Goal: Register for event/course

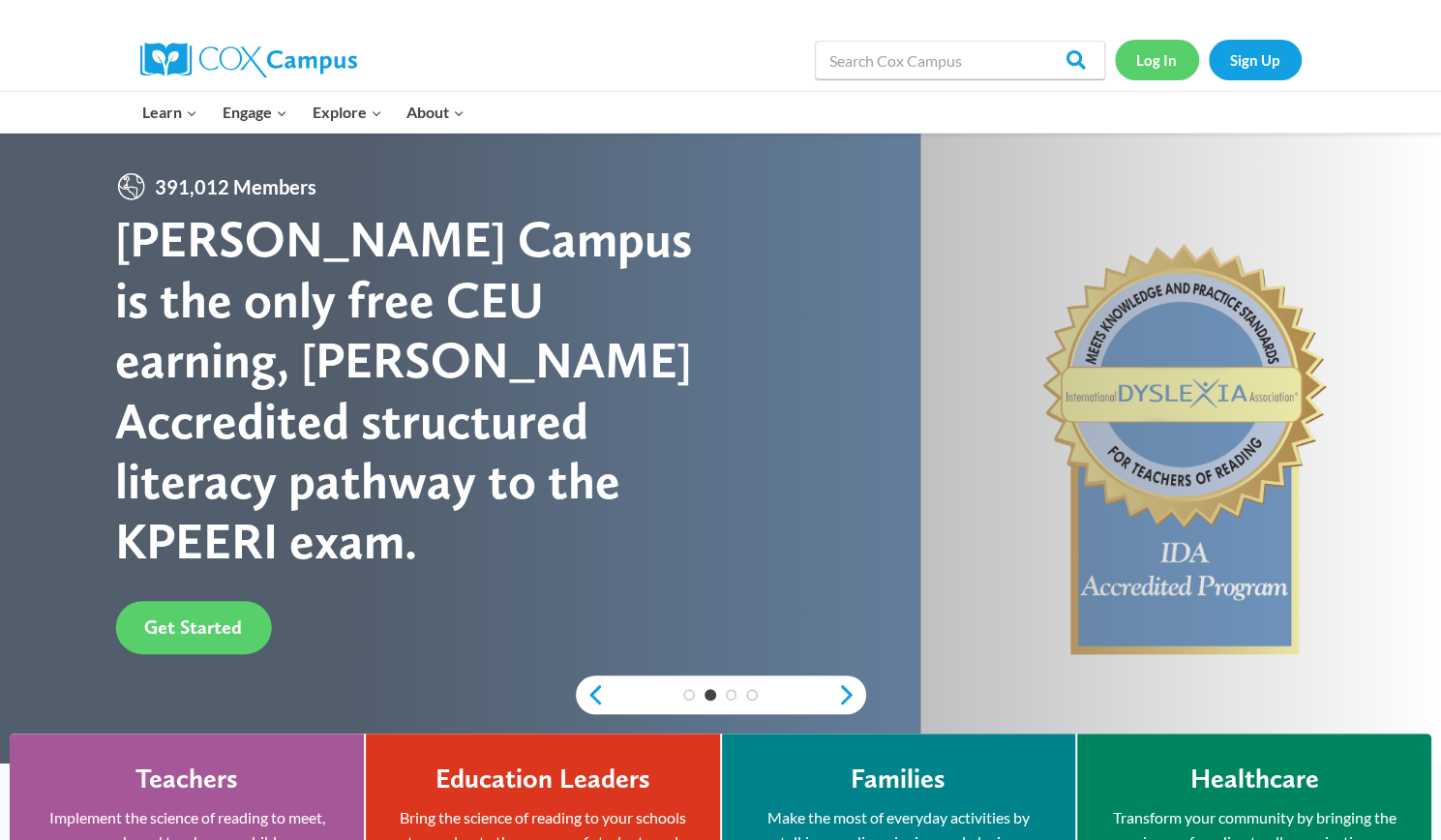
click at [1165, 64] on link "Log In" at bounding box center [1156, 60] width 85 height 40
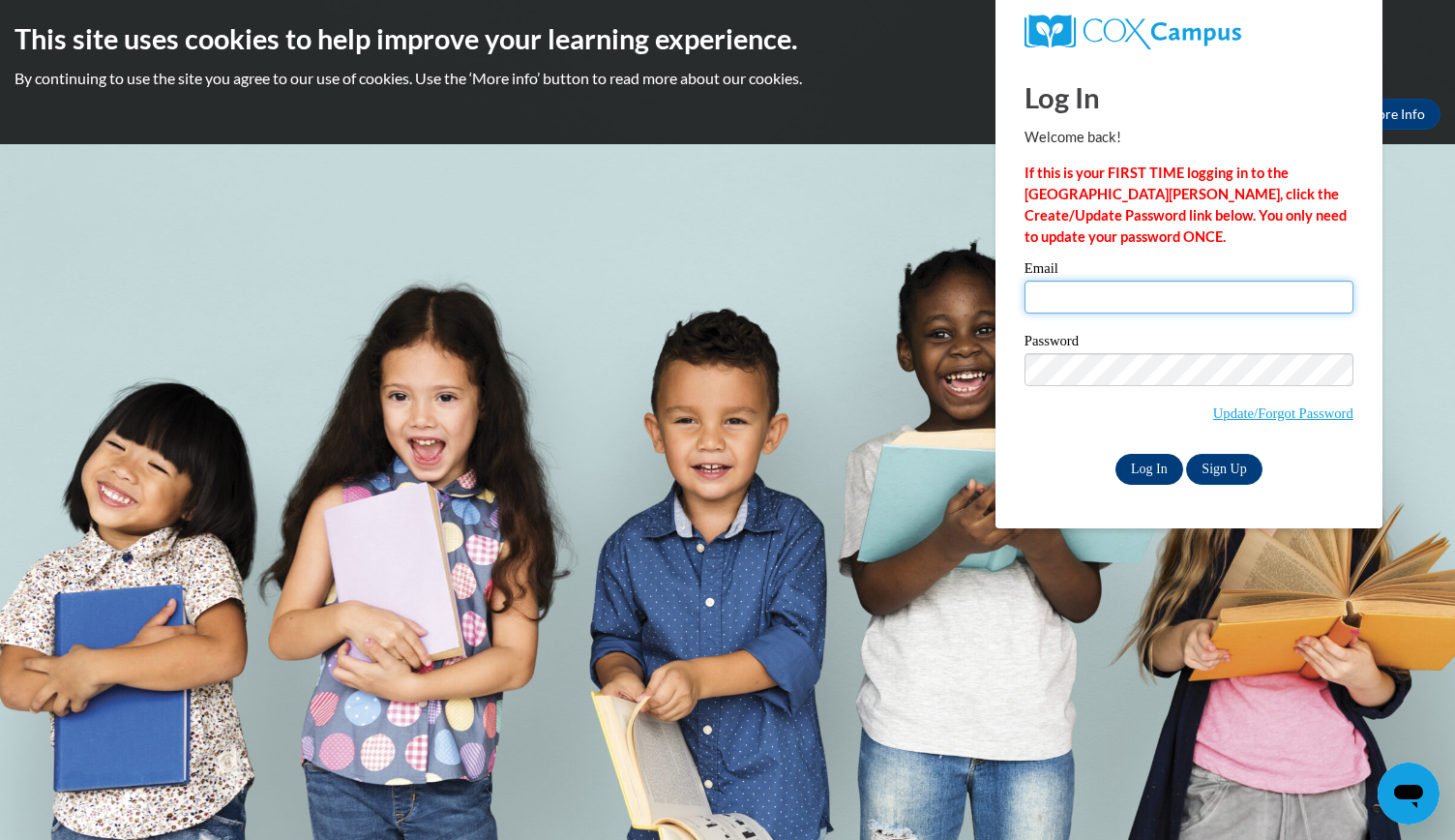
type input "Heidi.Condo@bcesc.org"
click at [1147, 474] on input "Log In" at bounding box center [1149, 469] width 68 height 31
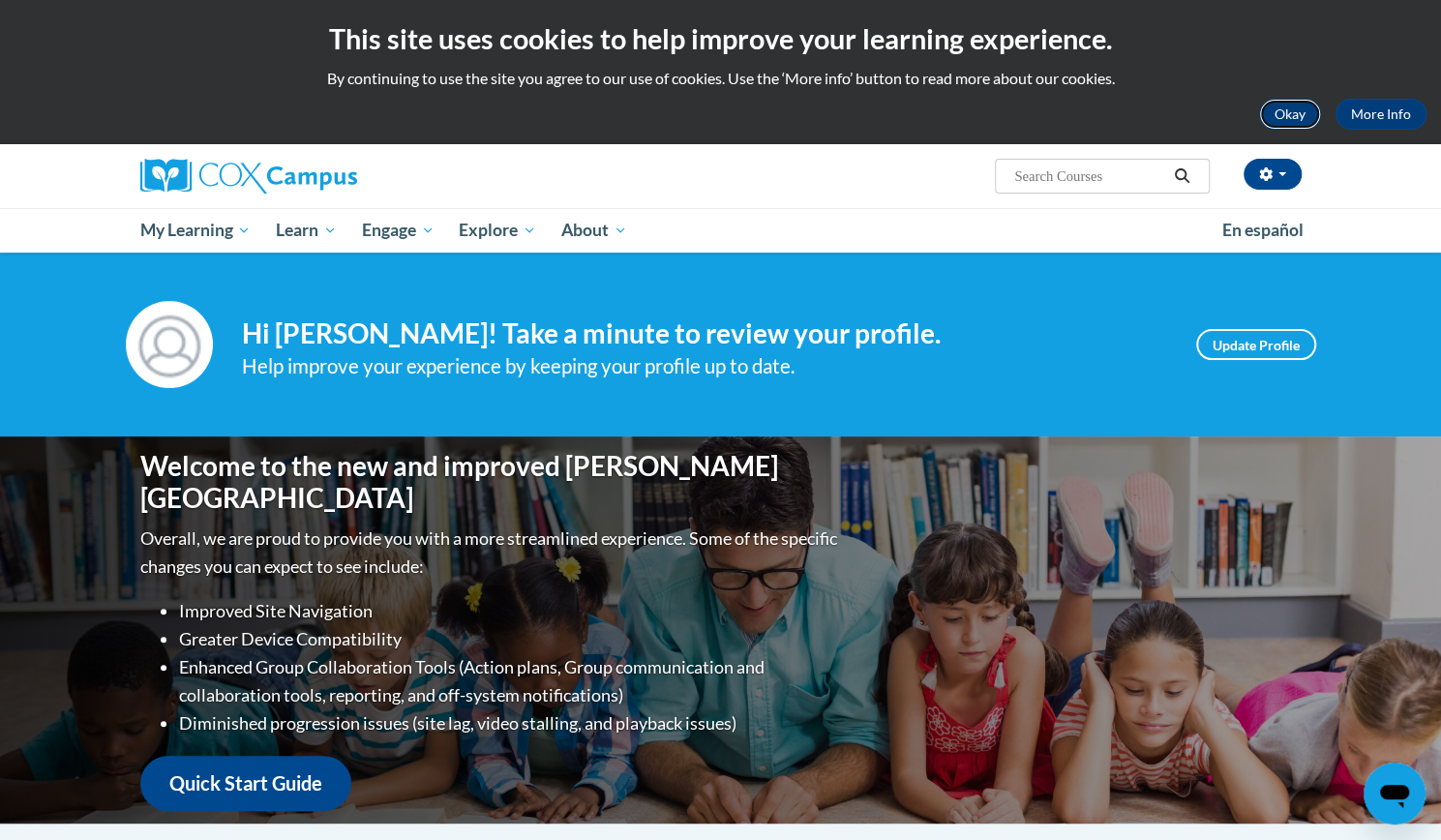
click at [1297, 122] on button "Okay" at bounding box center [1290, 113] width 62 height 31
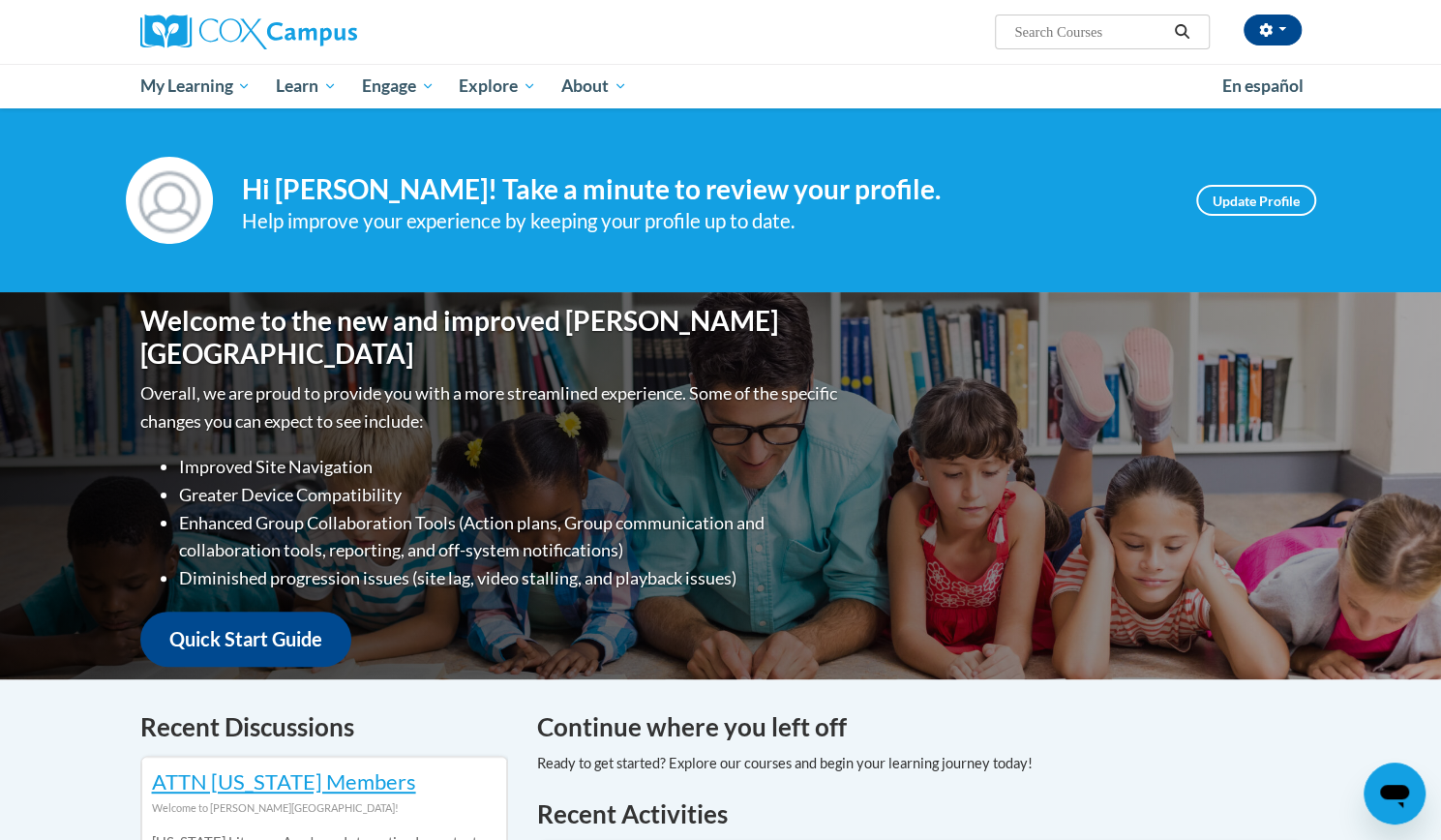
click at [1100, 34] on input "Search..." at bounding box center [1090, 31] width 155 height 23
paste input "136690"
type input "136690"
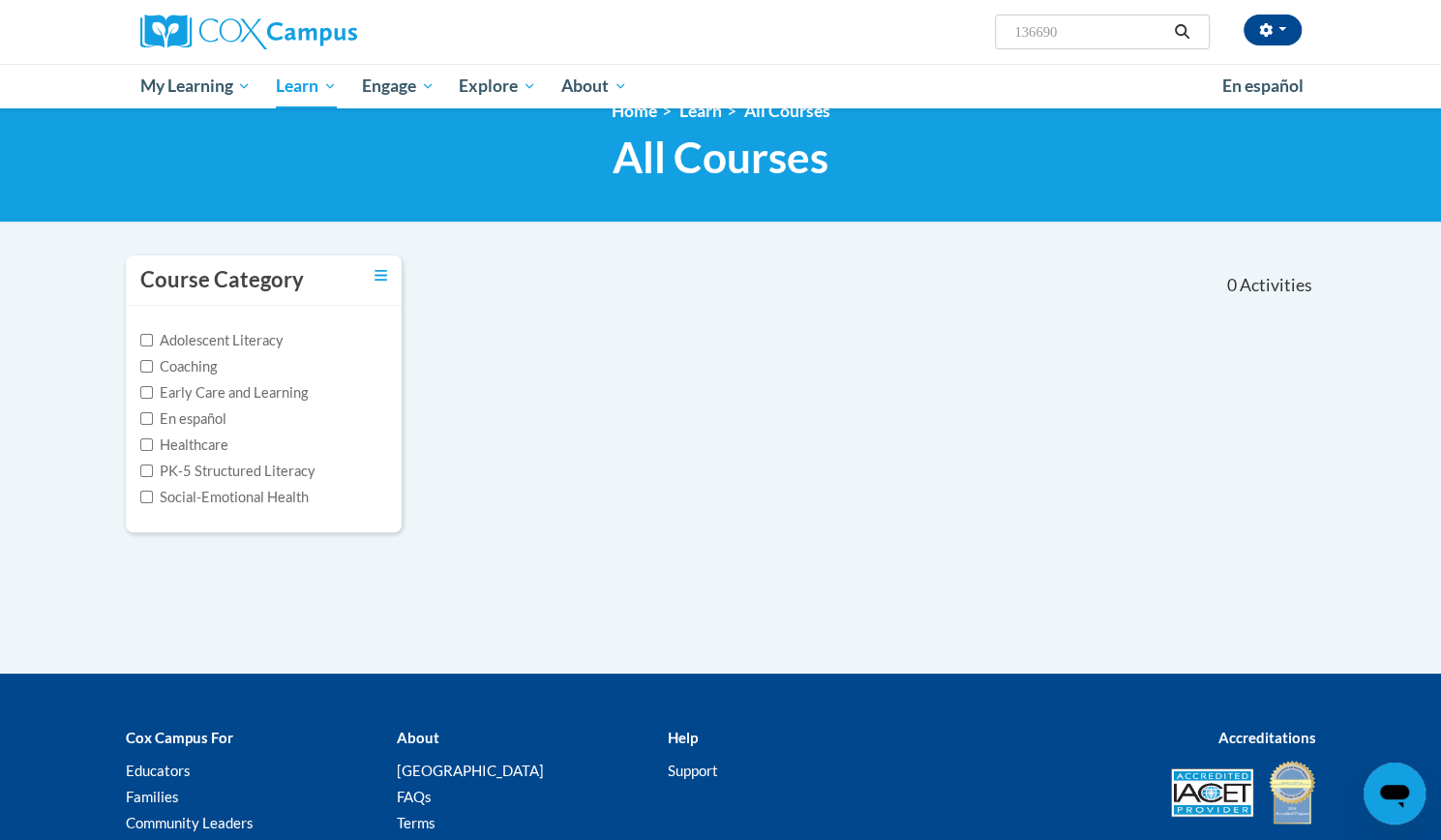
scroll to position [39, 0]
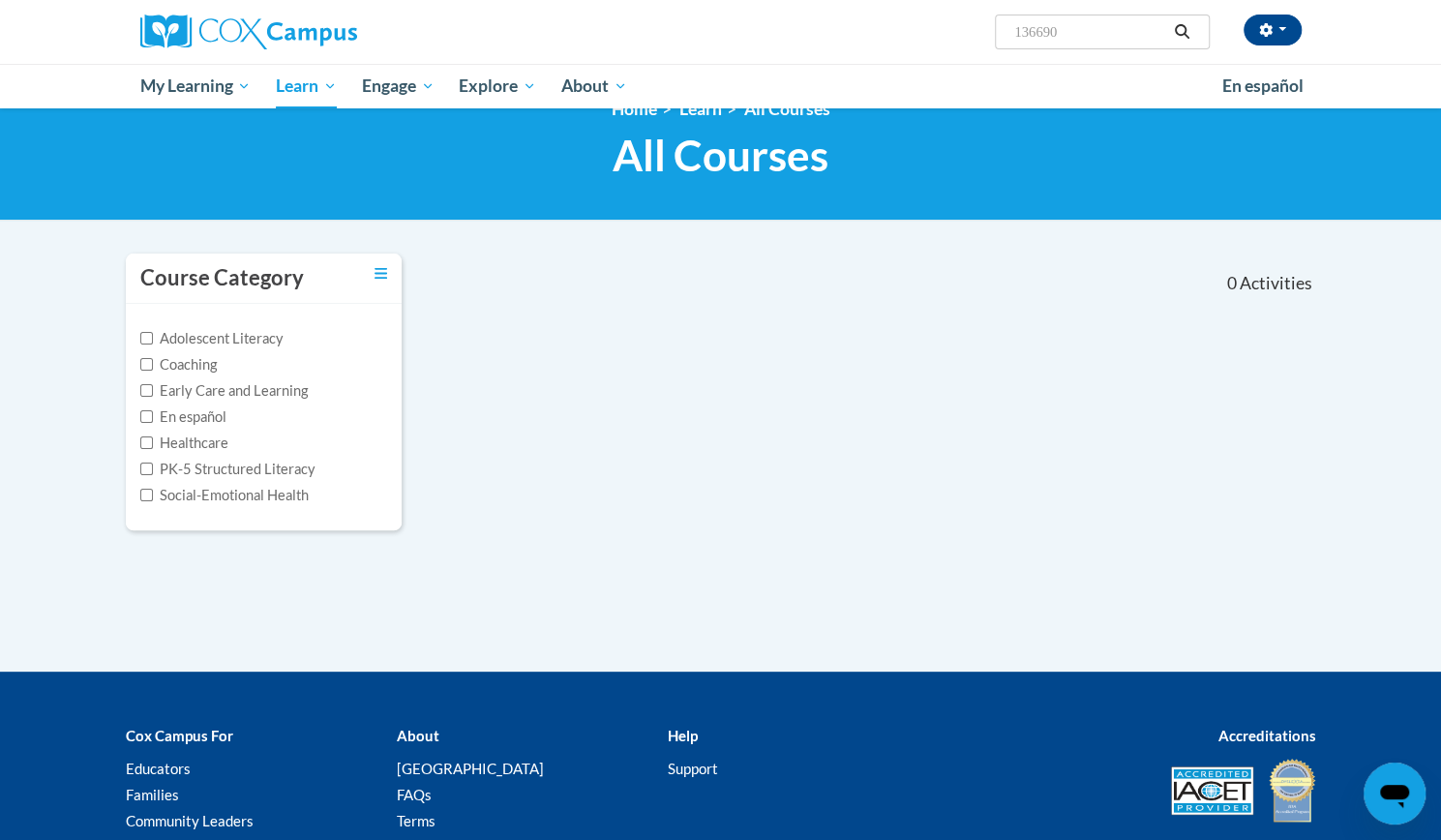
click at [1016, 34] on input "136690" at bounding box center [1090, 31] width 155 height 23
type input "AT 136690"
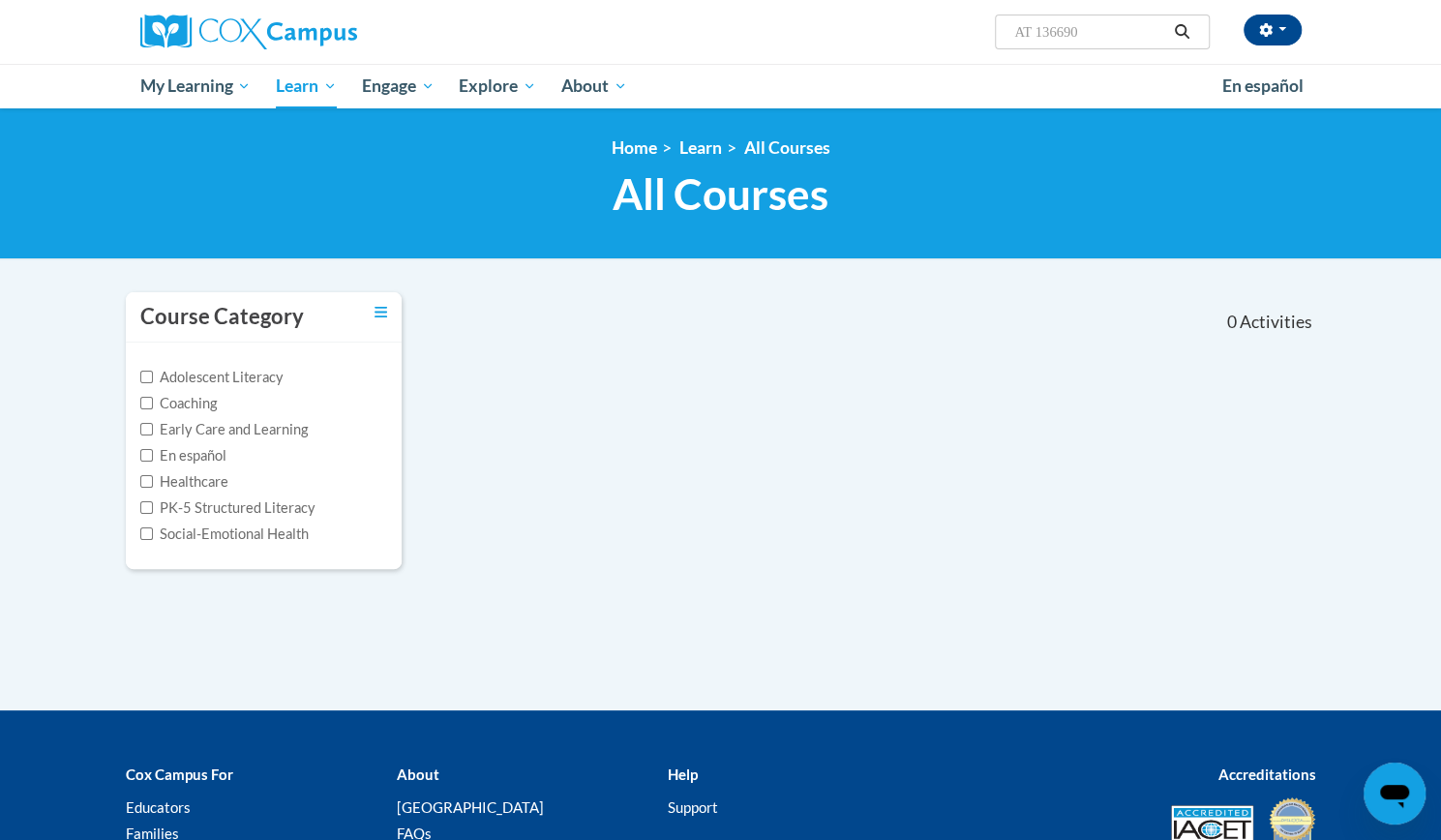
click at [1107, 27] on input "AT 136690" at bounding box center [1090, 31] width 155 height 23
drag, startPoint x: 1107, startPoint y: 27, endPoint x: 968, endPoint y: 24, distance: 139.0
click at [968, 24] on div "Heidi Schlichter (America/New_York UTC-04:00) My Profile Inbox My Transcripts L…" at bounding box center [919, 25] width 793 height 50
type input "sharing ideas through writing"
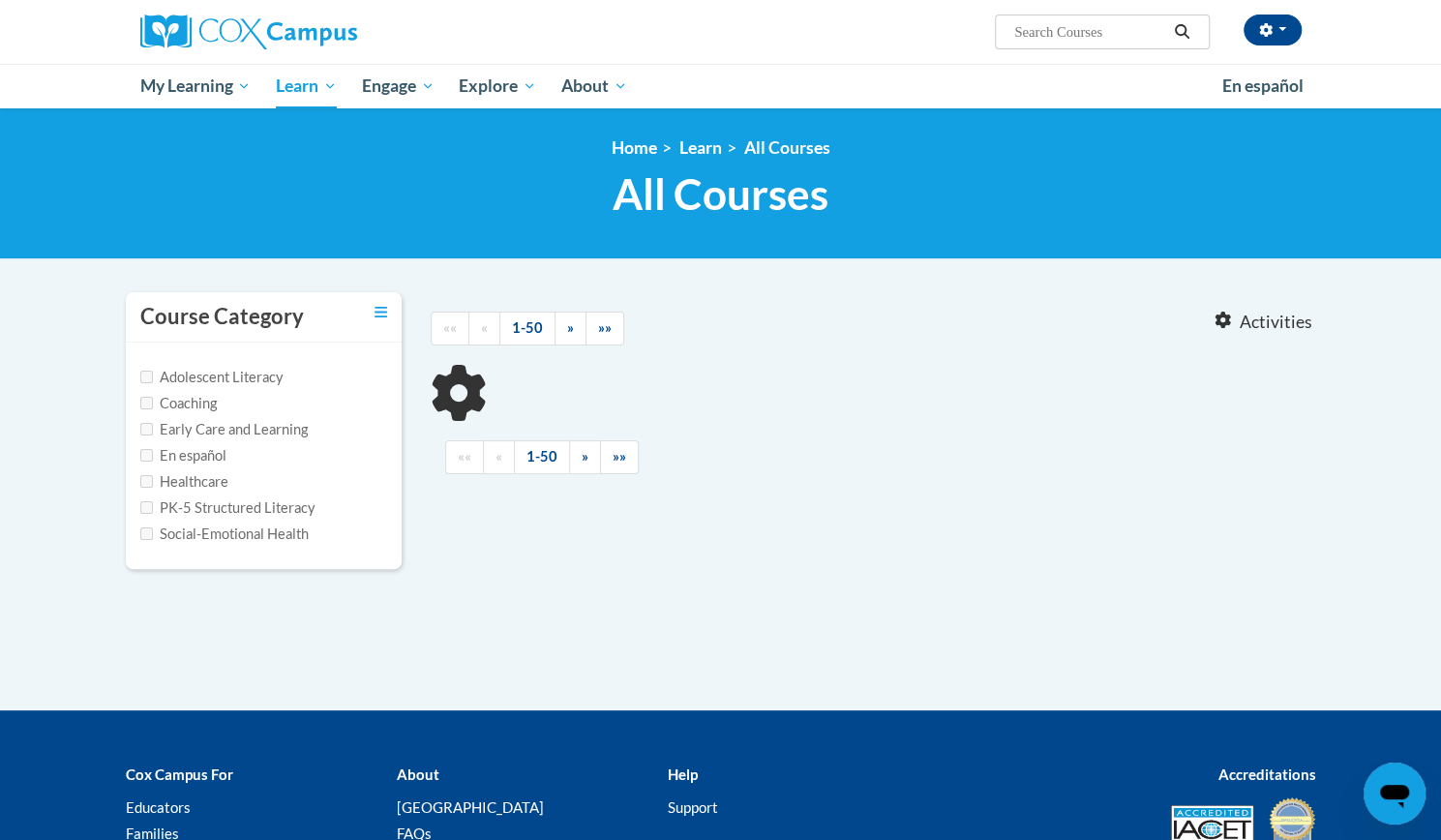
type input "sharing ideas through writing"
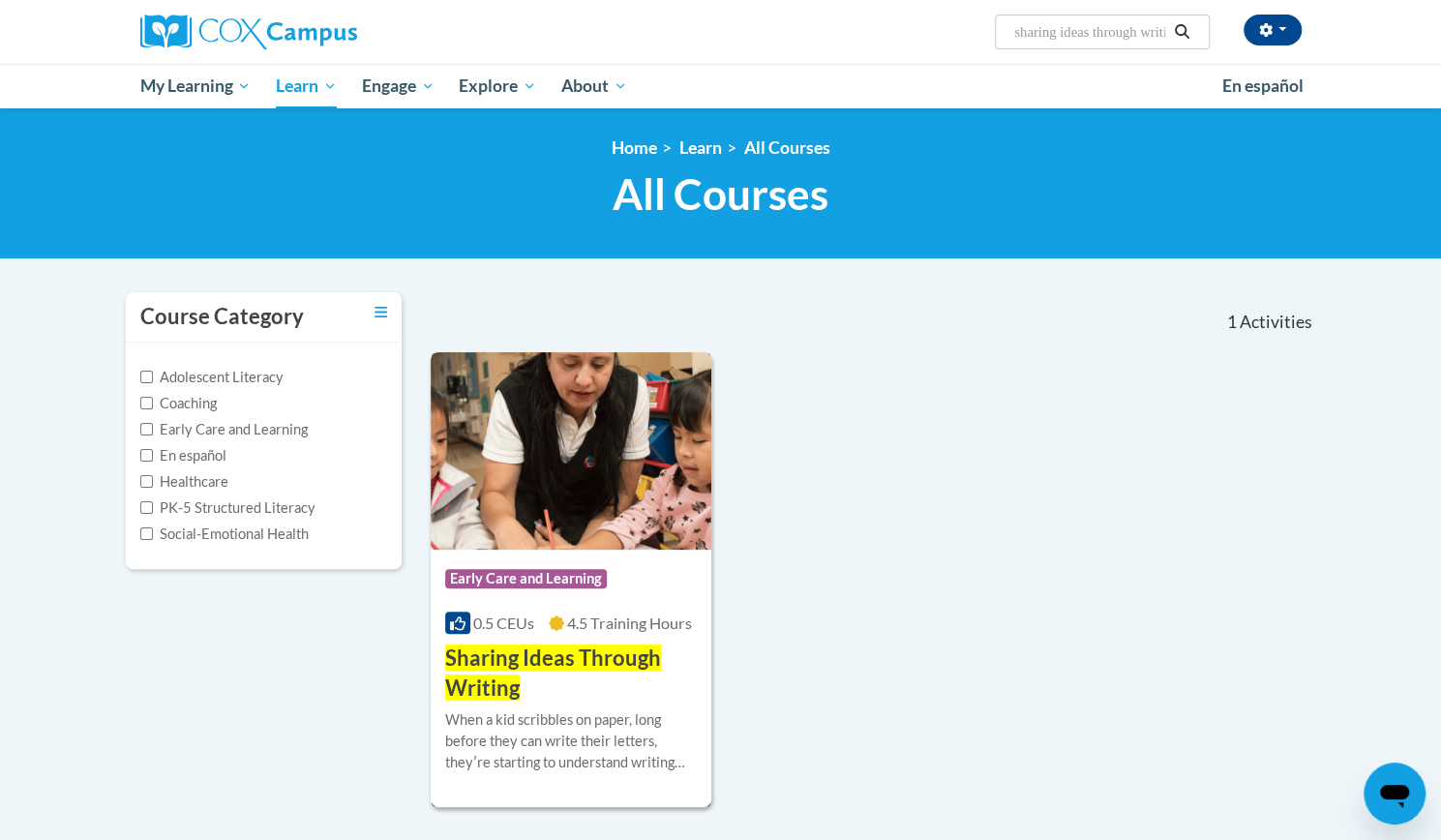
click at [647, 549] on div "Course Category: Early Care and Learning 0.5 CEUs 4.5 Training Hours COURSE Sha…" at bounding box center [571, 626] width 282 height 154
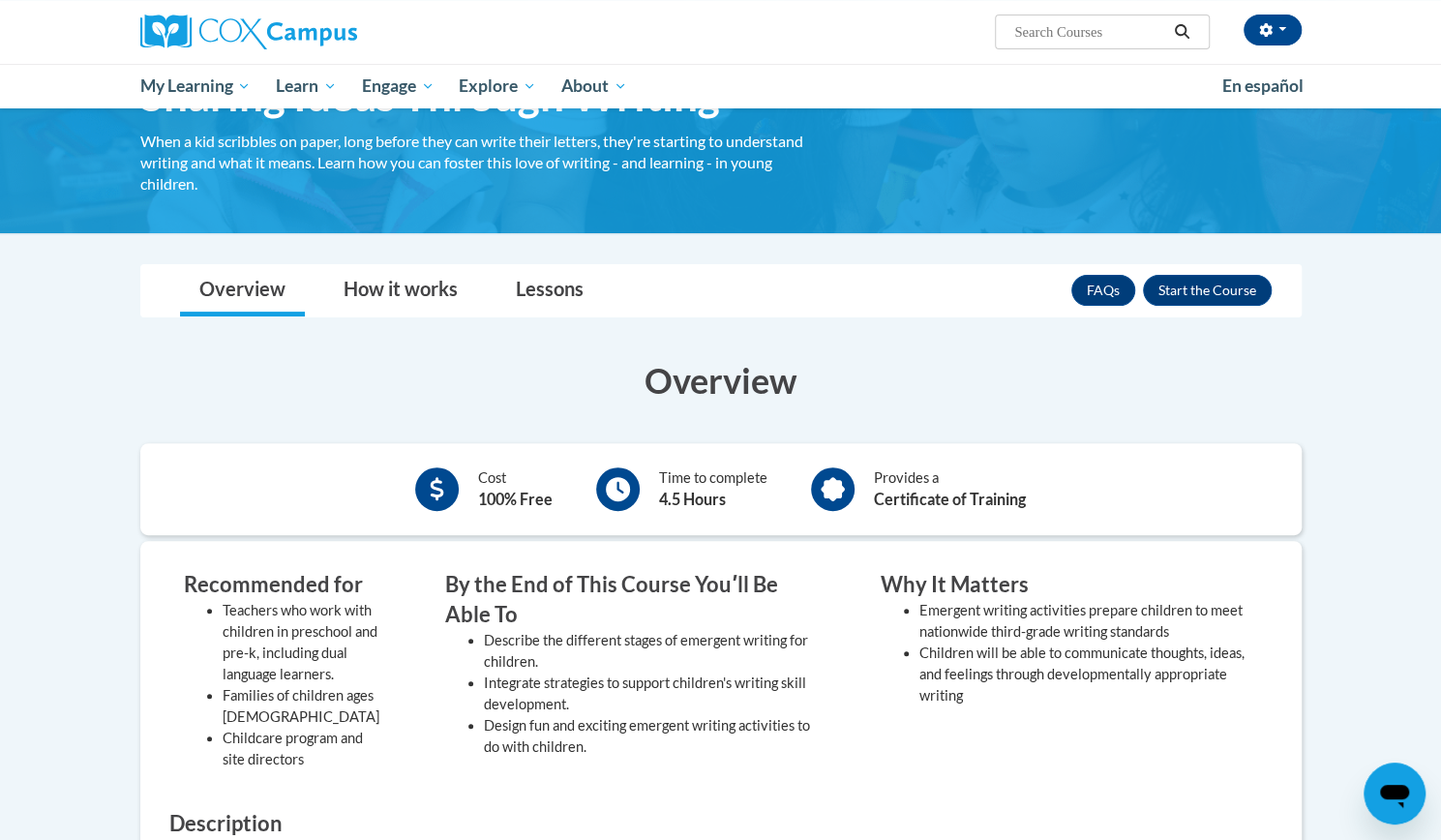
scroll to position [100, 0]
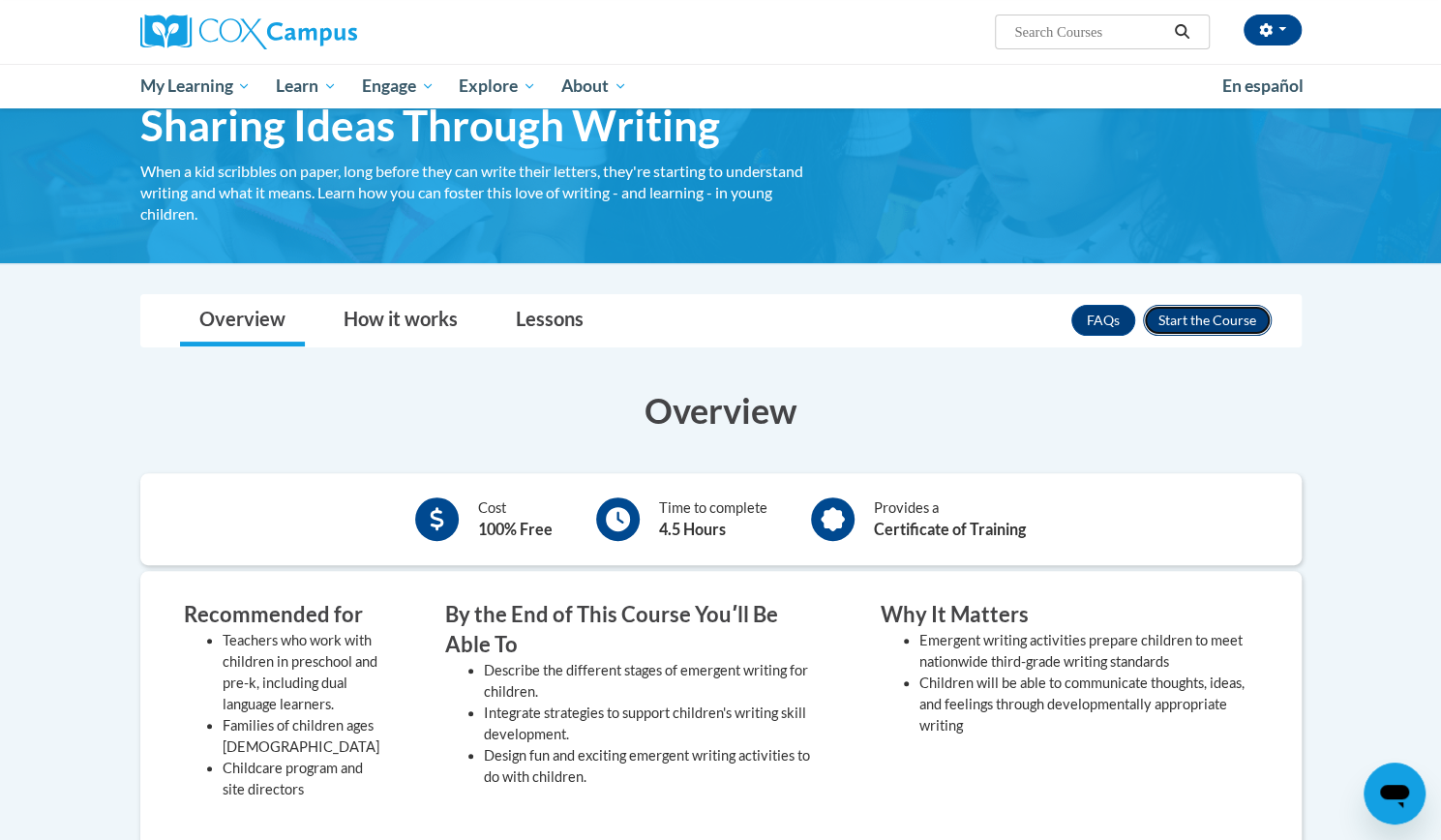
click at [1204, 316] on button "Enroll" at bounding box center [1206, 319] width 128 height 31
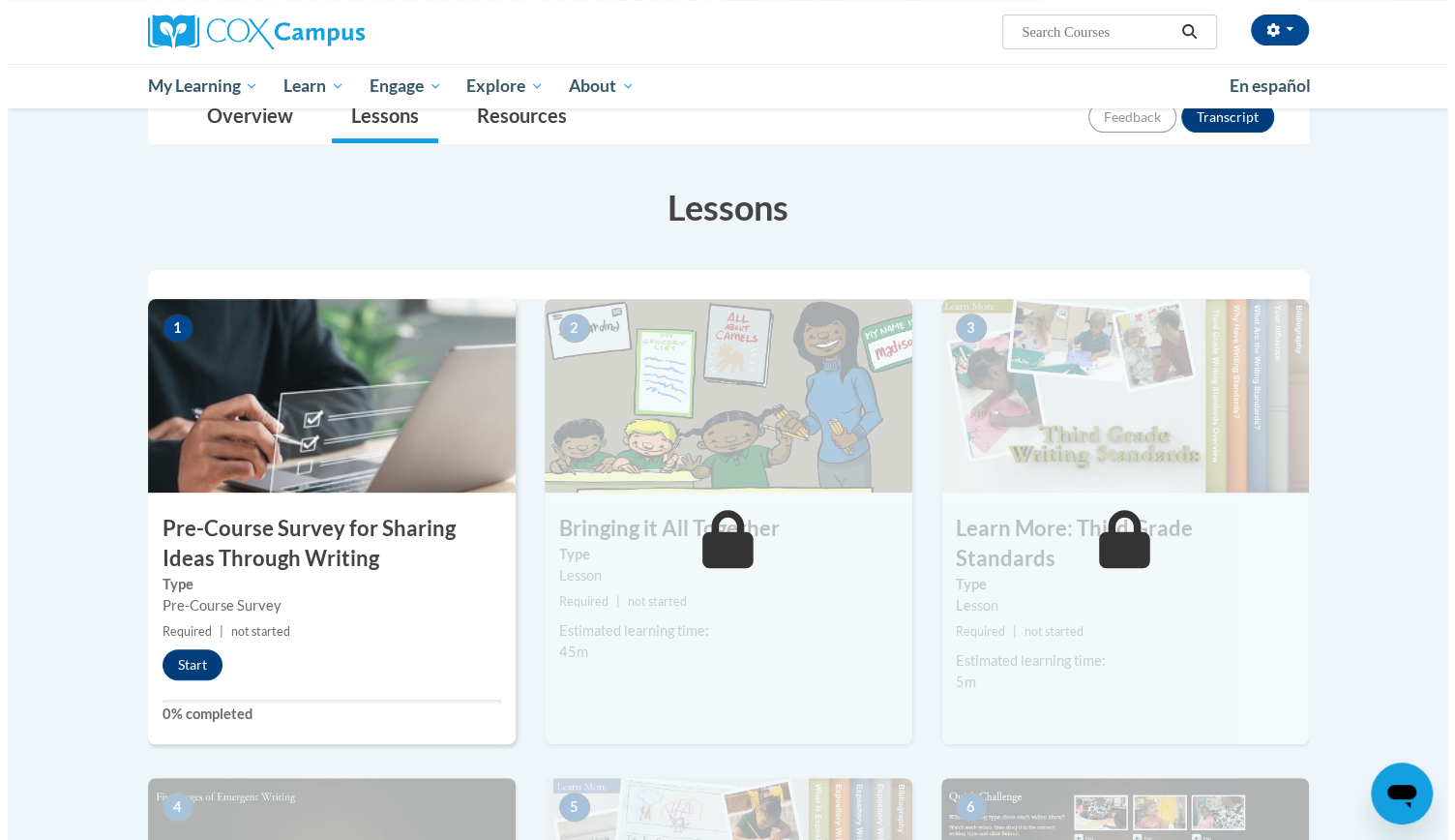
scroll to position [236, 0]
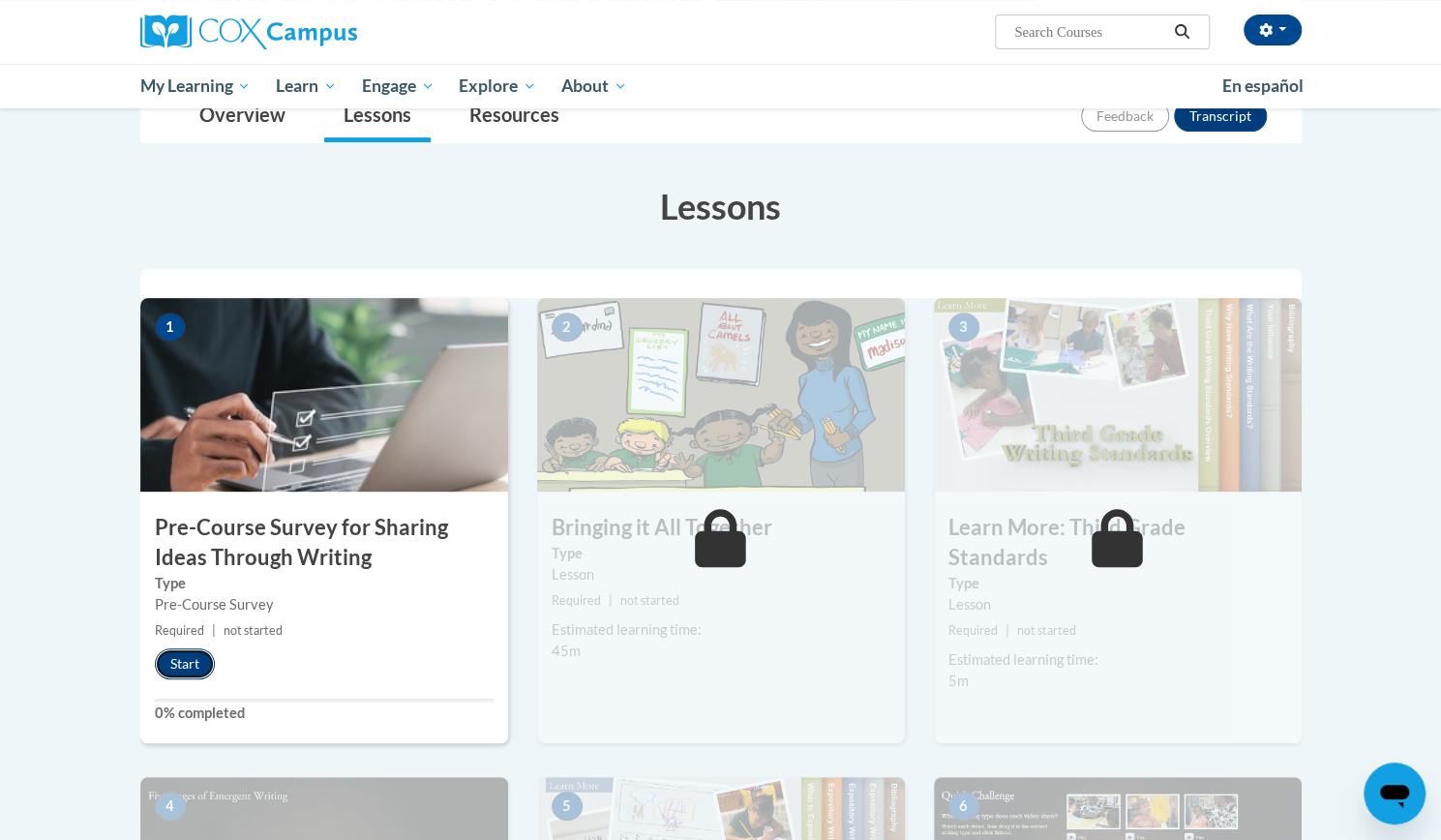
click at [184, 663] on button "Start" at bounding box center [185, 664] width 60 height 31
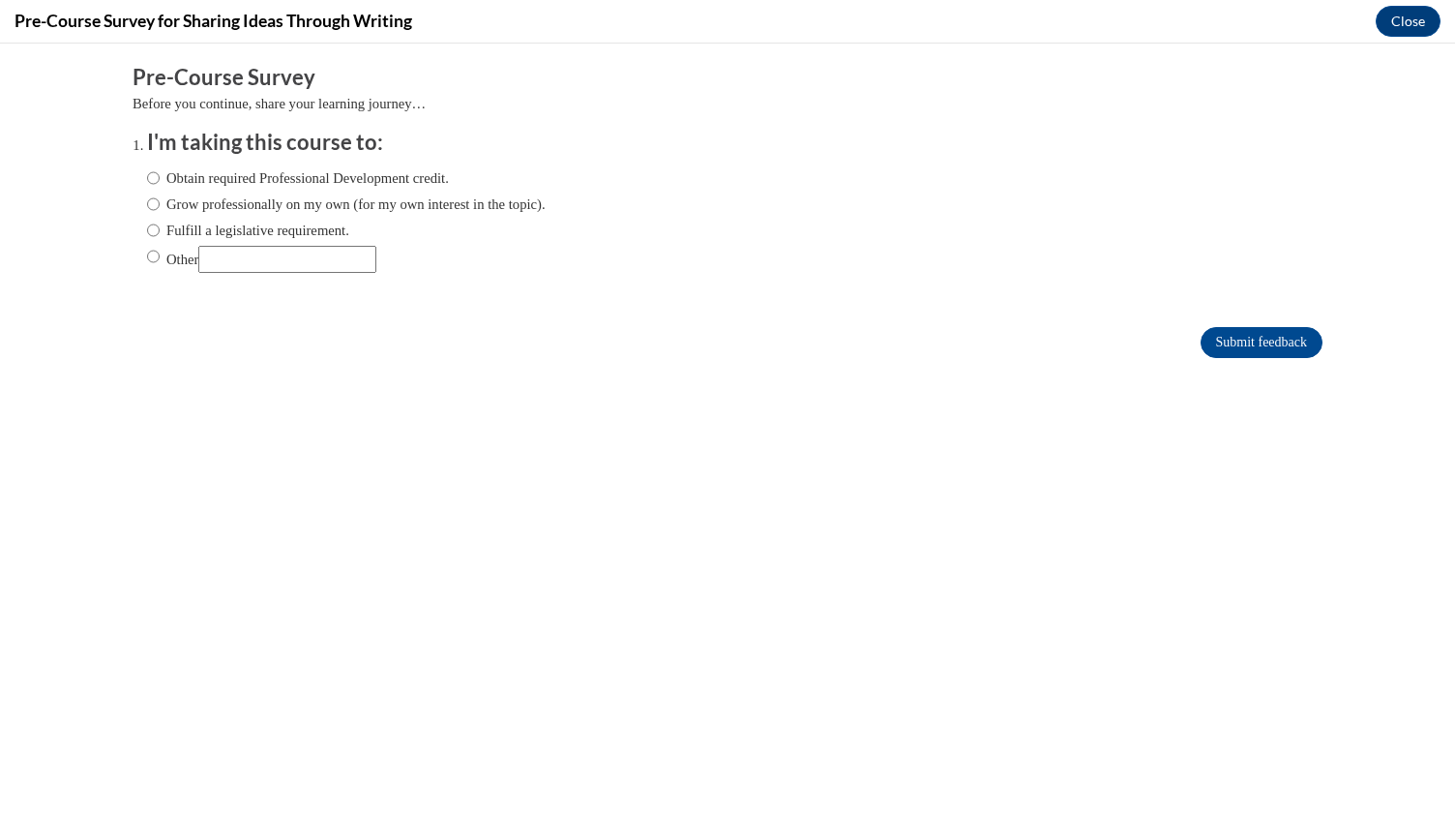
scroll to position [0, 0]
click at [284, 175] on label "Obtain required Professional Development credit." at bounding box center [298, 177] width 302 height 21
click at [159, 175] on input "Obtain required Professional Development credit." at bounding box center [153, 177] width 13 height 21
radio input "true"
click at [1264, 345] on input "Submit feedback" at bounding box center [1262, 342] width 122 height 31
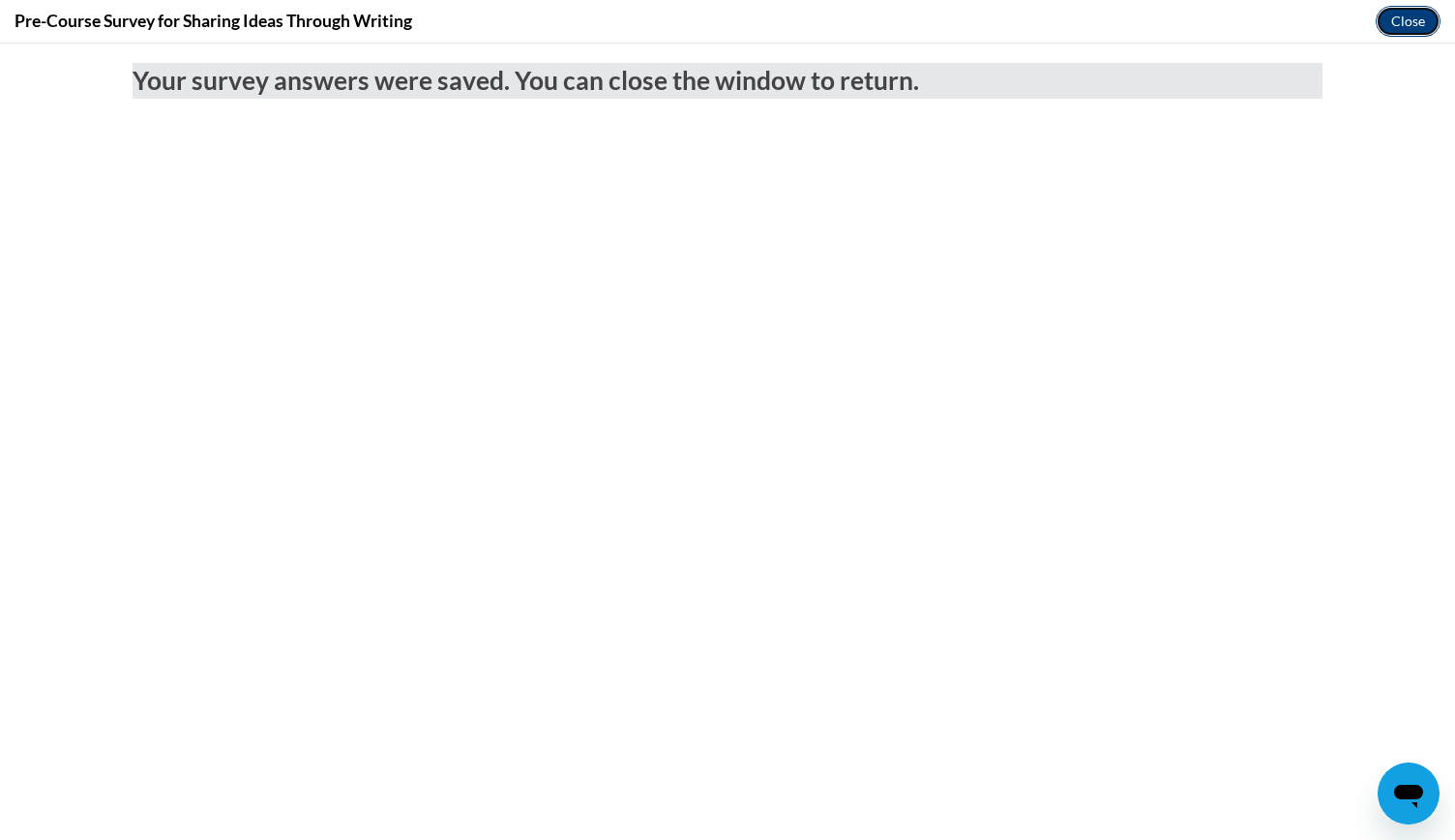
click at [1406, 22] on button "Close" at bounding box center [1408, 21] width 65 height 31
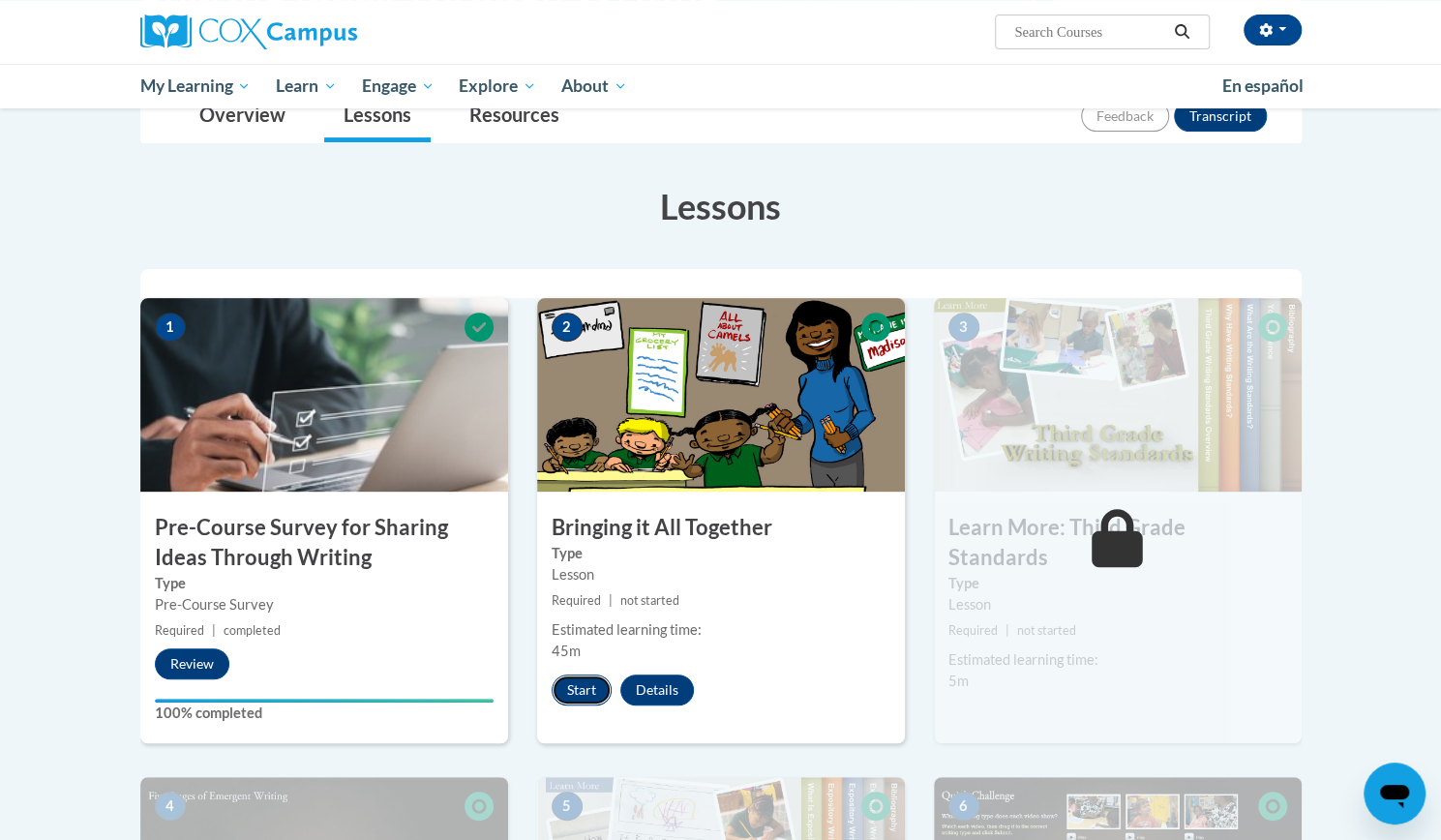
click at [582, 691] on button "Start" at bounding box center [581, 690] width 60 height 31
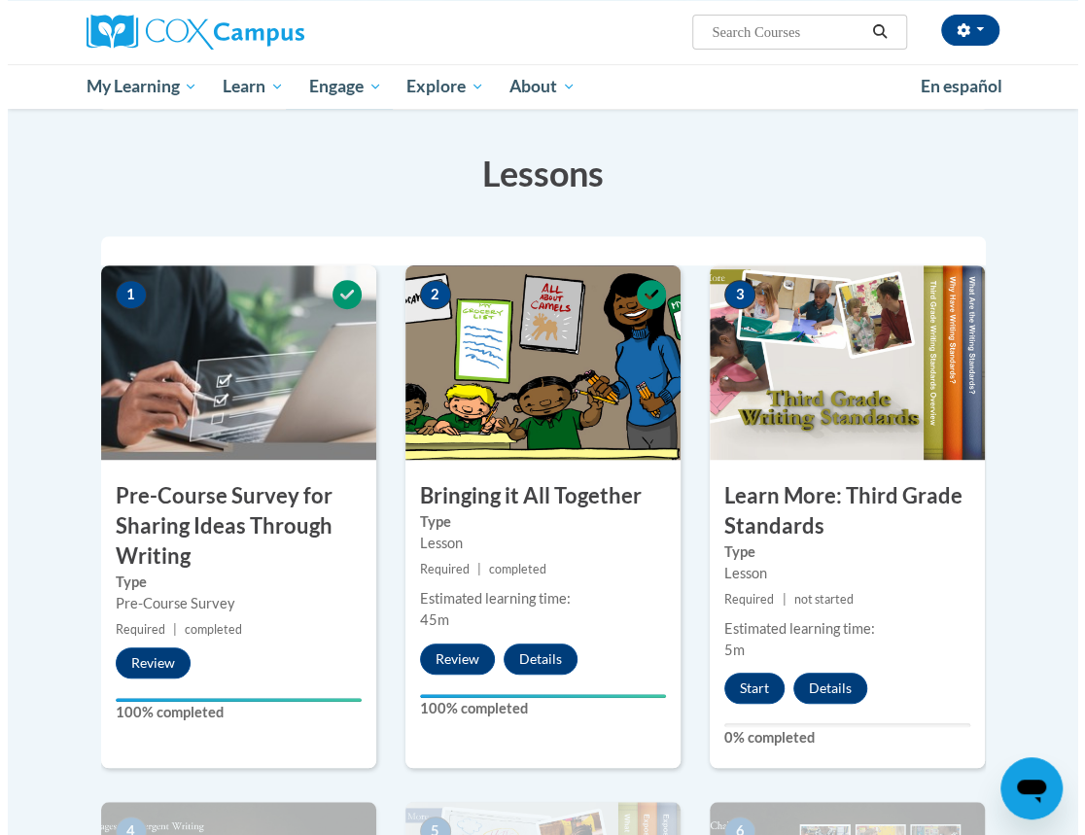
scroll to position [340, 0]
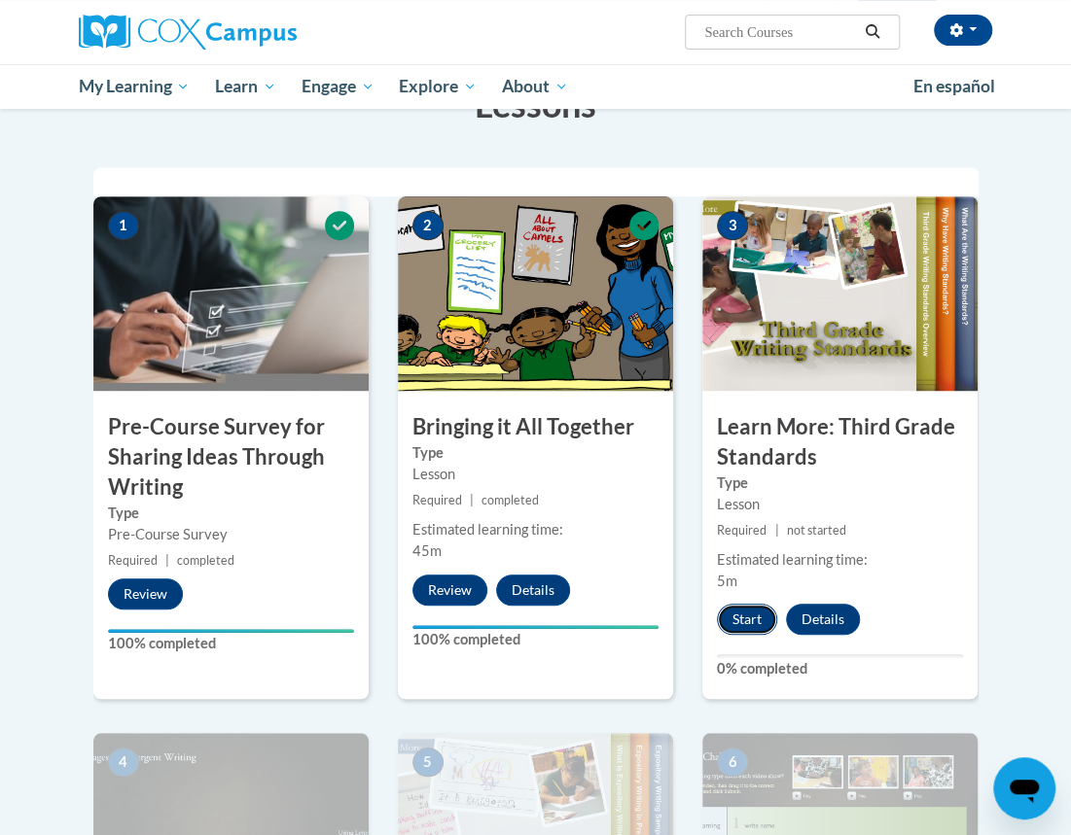
click at [757, 622] on button "Start" at bounding box center [747, 619] width 60 height 31
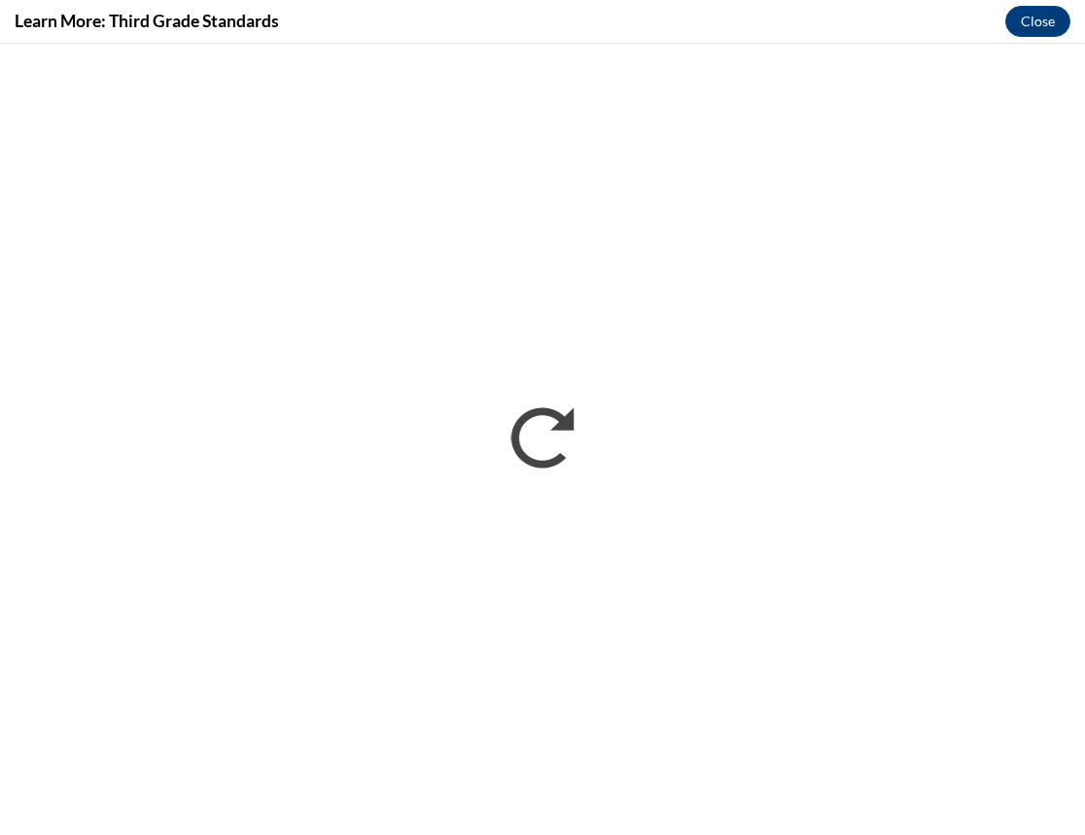
scroll to position [0, 0]
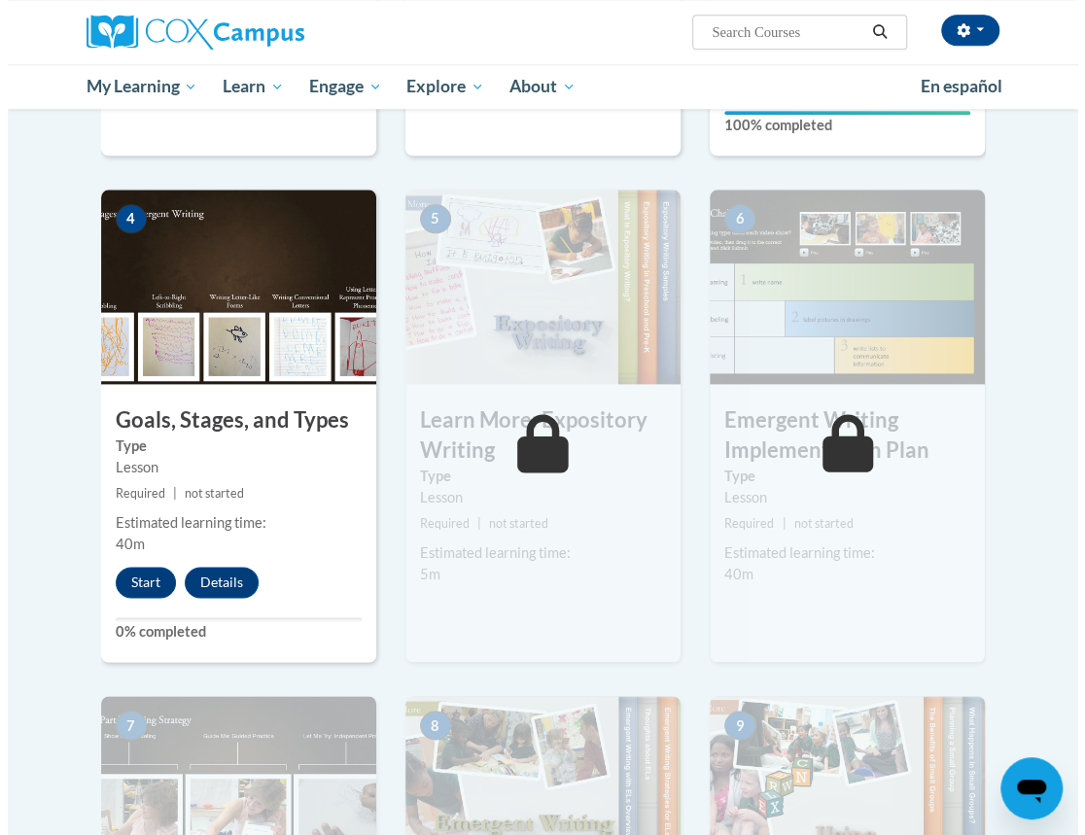
scroll to position [886, 0]
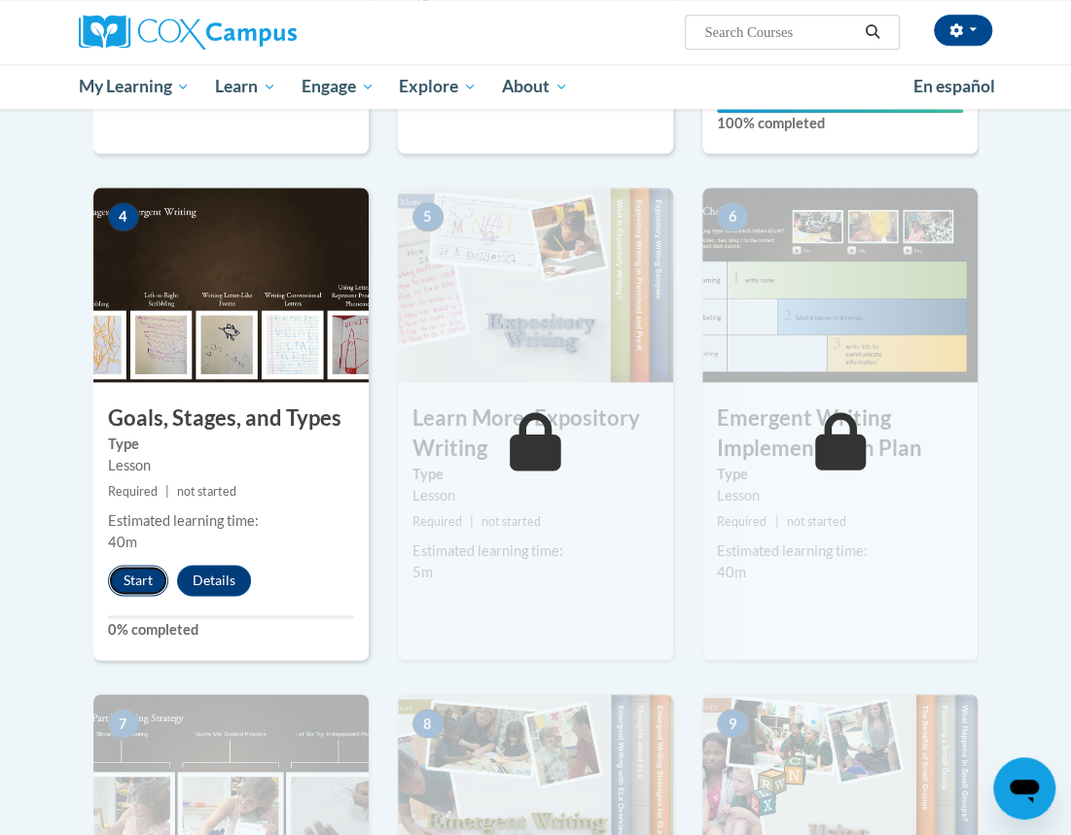
click at [146, 578] on button "Start" at bounding box center [138, 580] width 60 height 31
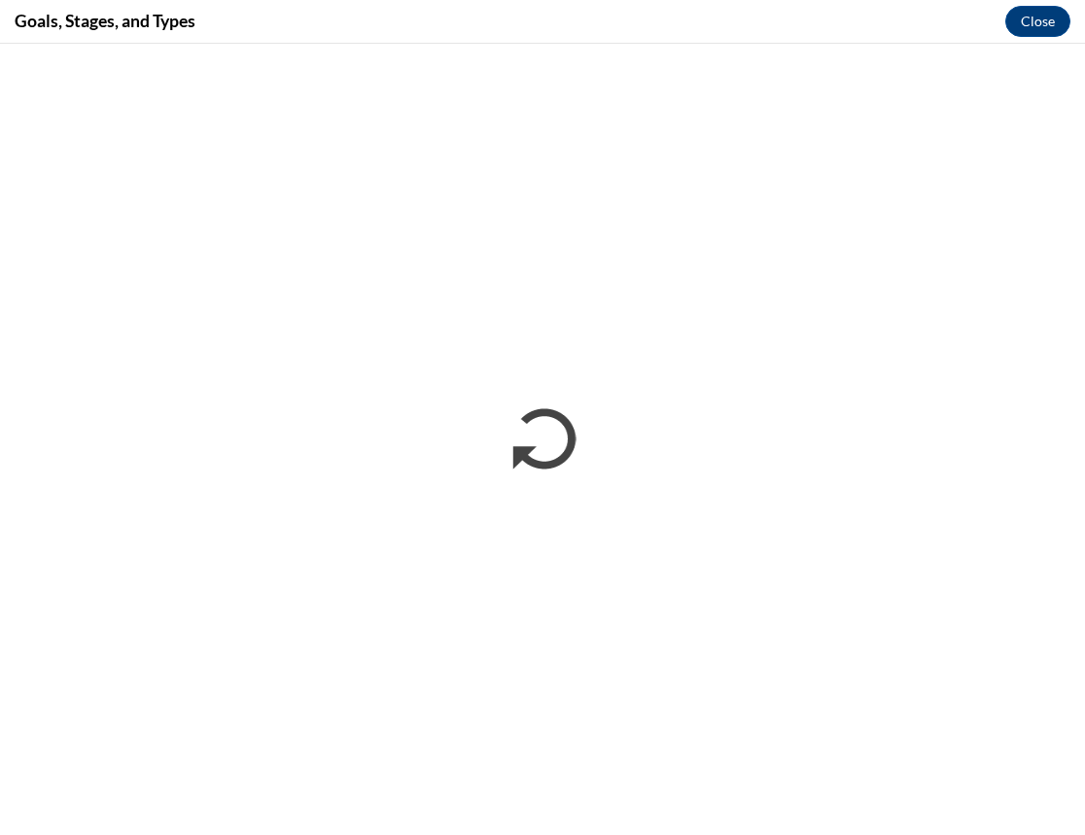
scroll to position [0, 0]
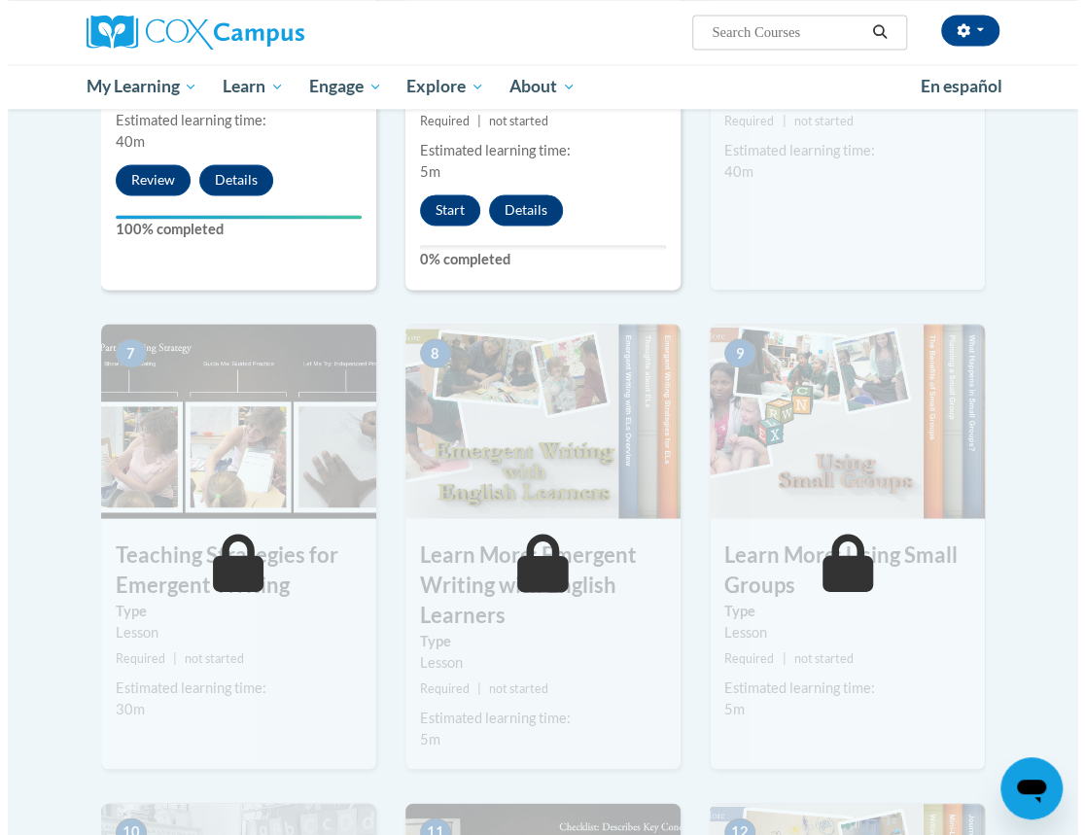
scroll to position [1287, 0]
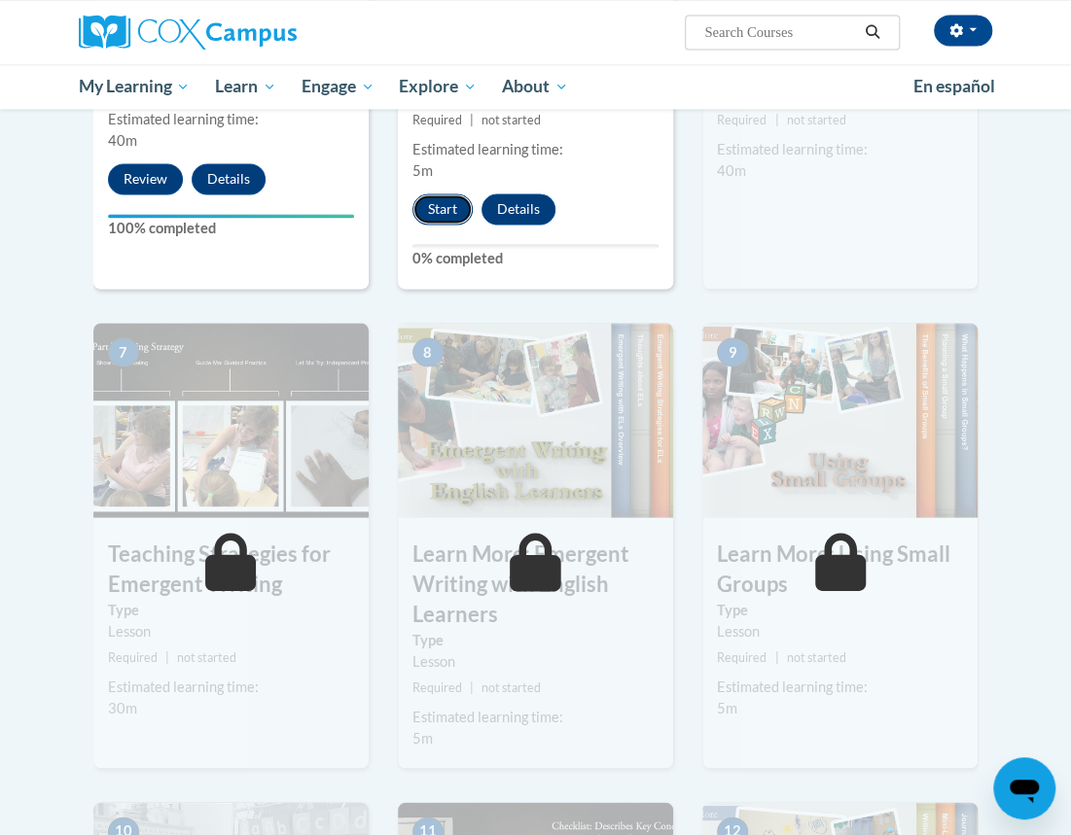
click at [436, 204] on button "Start" at bounding box center [442, 209] width 60 height 31
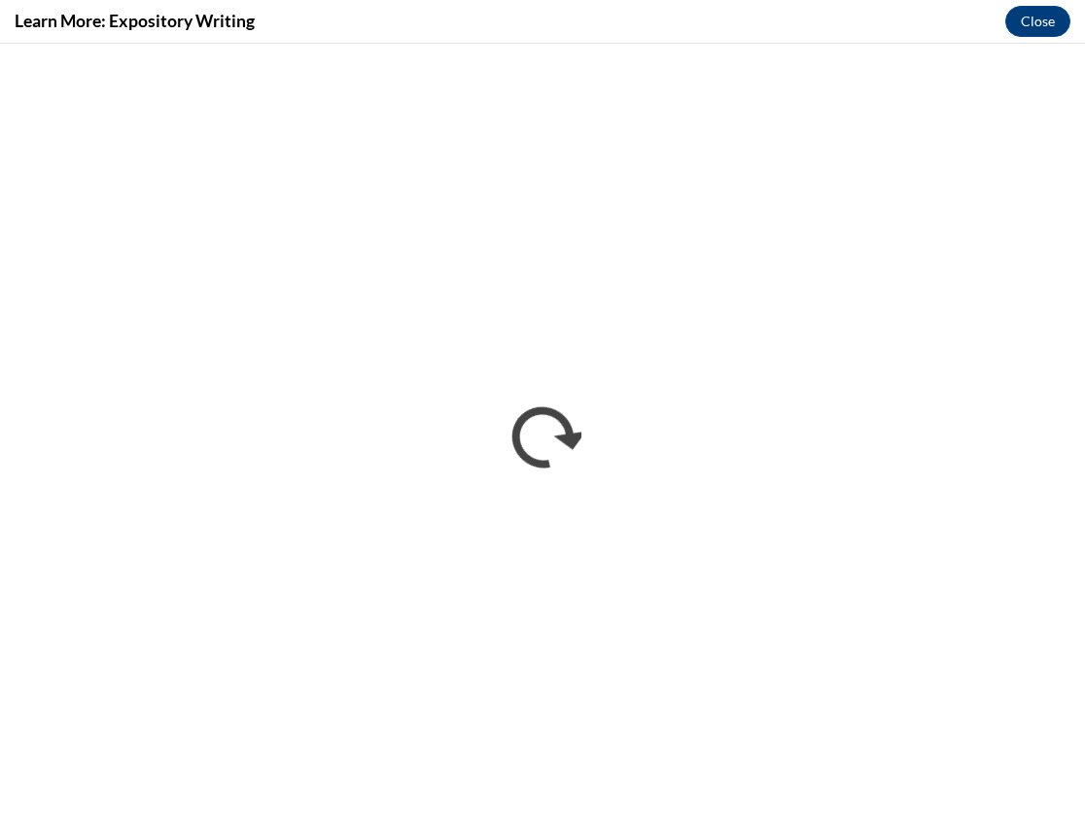
scroll to position [0, 0]
